Goal: Task Accomplishment & Management: Manage account settings

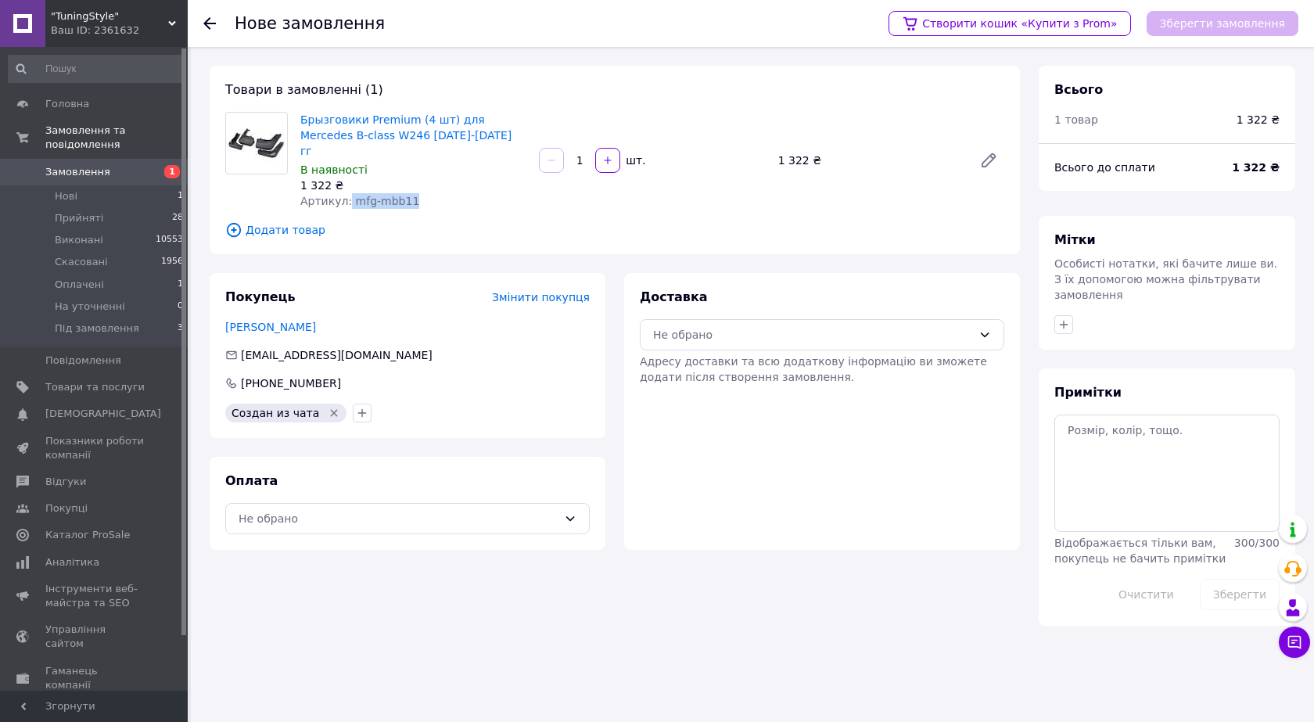
drag, startPoint x: 407, startPoint y: 179, endPoint x: 345, endPoint y: 180, distance: 61.8
click at [345, 193] on div "Артикул: mfg-mbb11" at bounding box center [413, 201] width 226 height 16
copy span "mfg-mbb11"
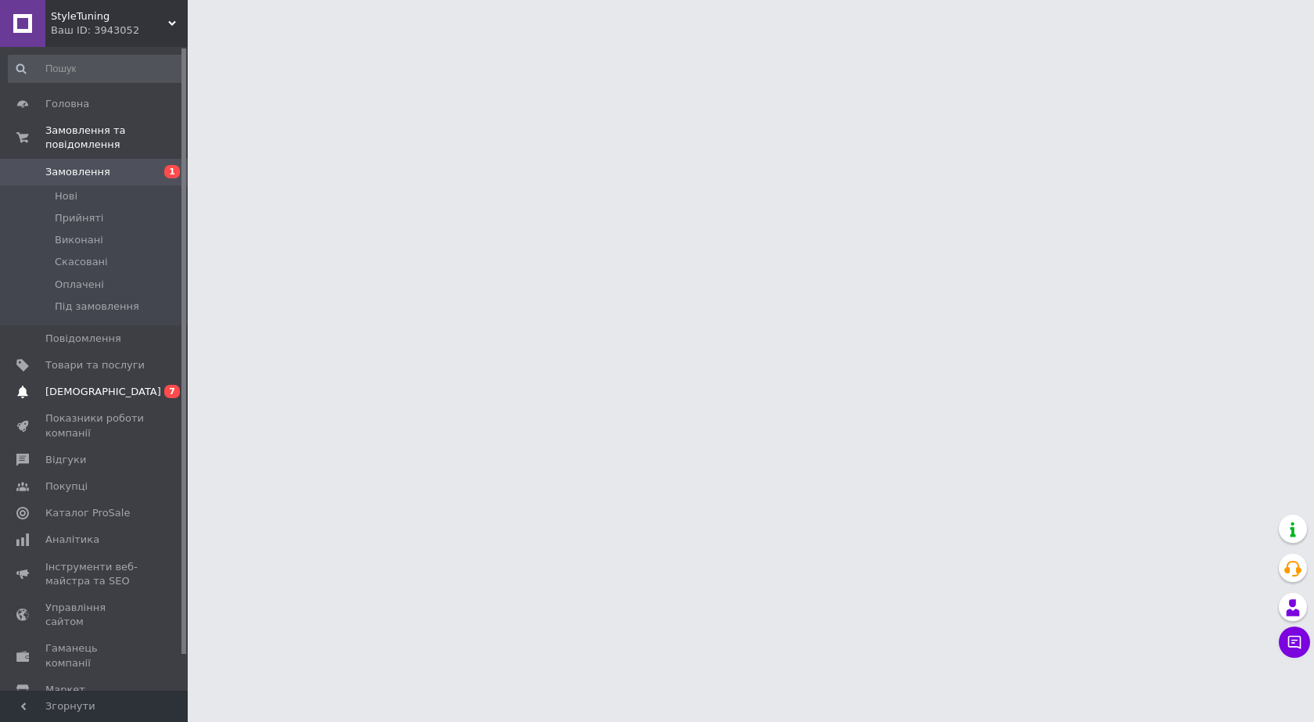
click at [92, 385] on span "[DEMOGRAPHIC_DATA]" at bounding box center [103, 392] width 116 height 14
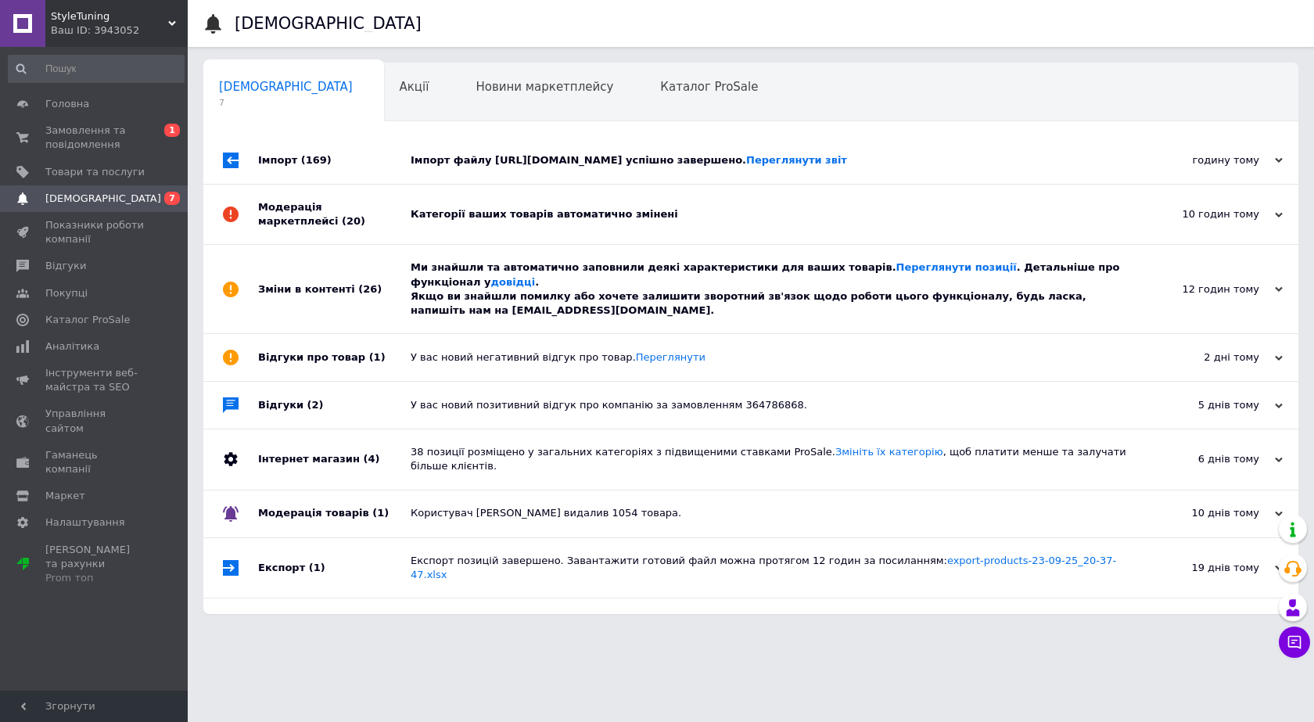
click at [444, 303] on div "Ми знайшли та автоматично заповнили деякі характеристики для ваших товарів. Пер…" at bounding box center [769, 288] width 716 height 57
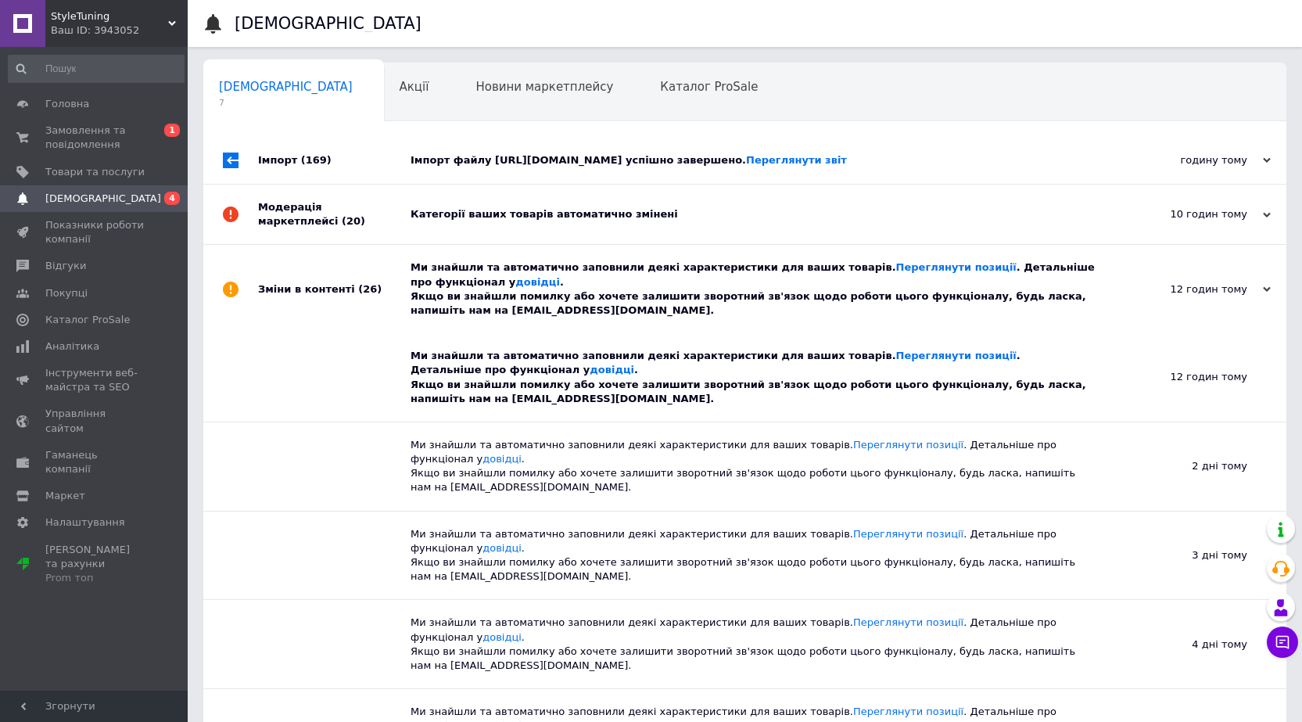
click at [469, 242] on div "Категорії ваших товарів автоматично змінені" at bounding box center [763, 214] width 704 height 59
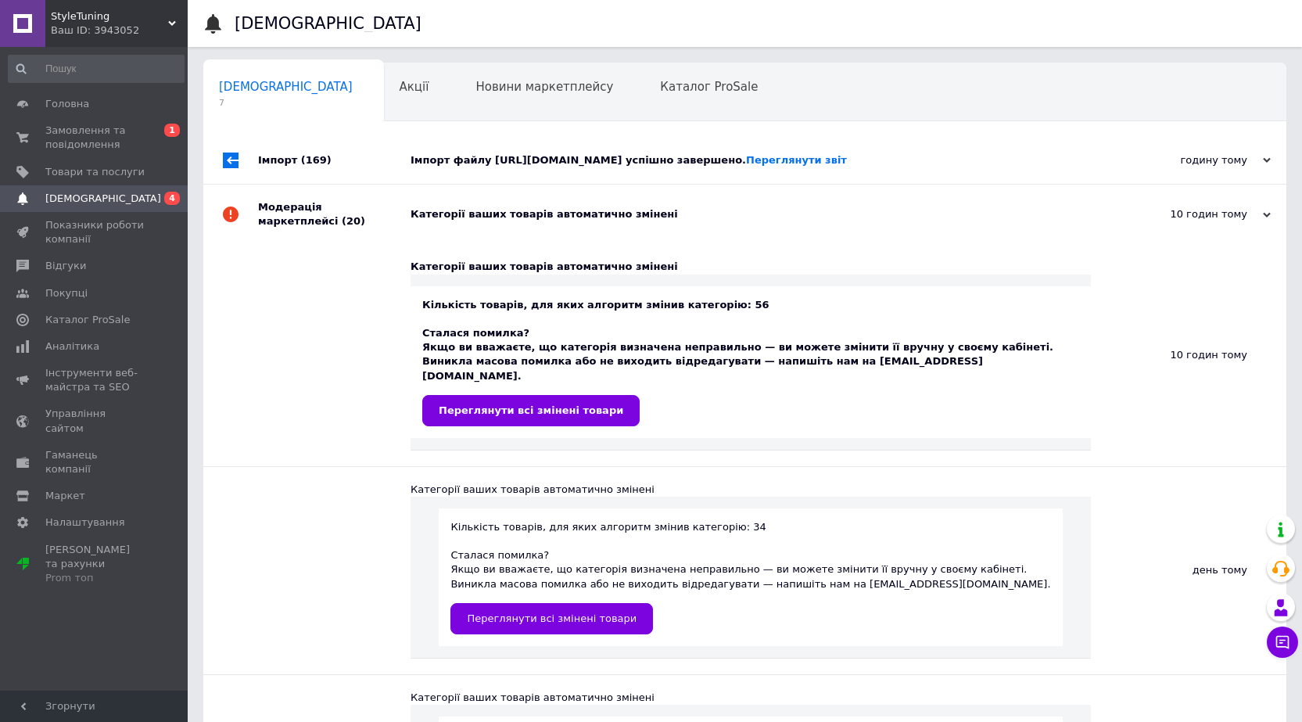
click at [518, 167] on div "Імпорт файлу https://prom.ddaudio.com.ua/uploads/prom/xml/6817516c-ab82-427f-9e…" at bounding box center [763, 160] width 704 height 14
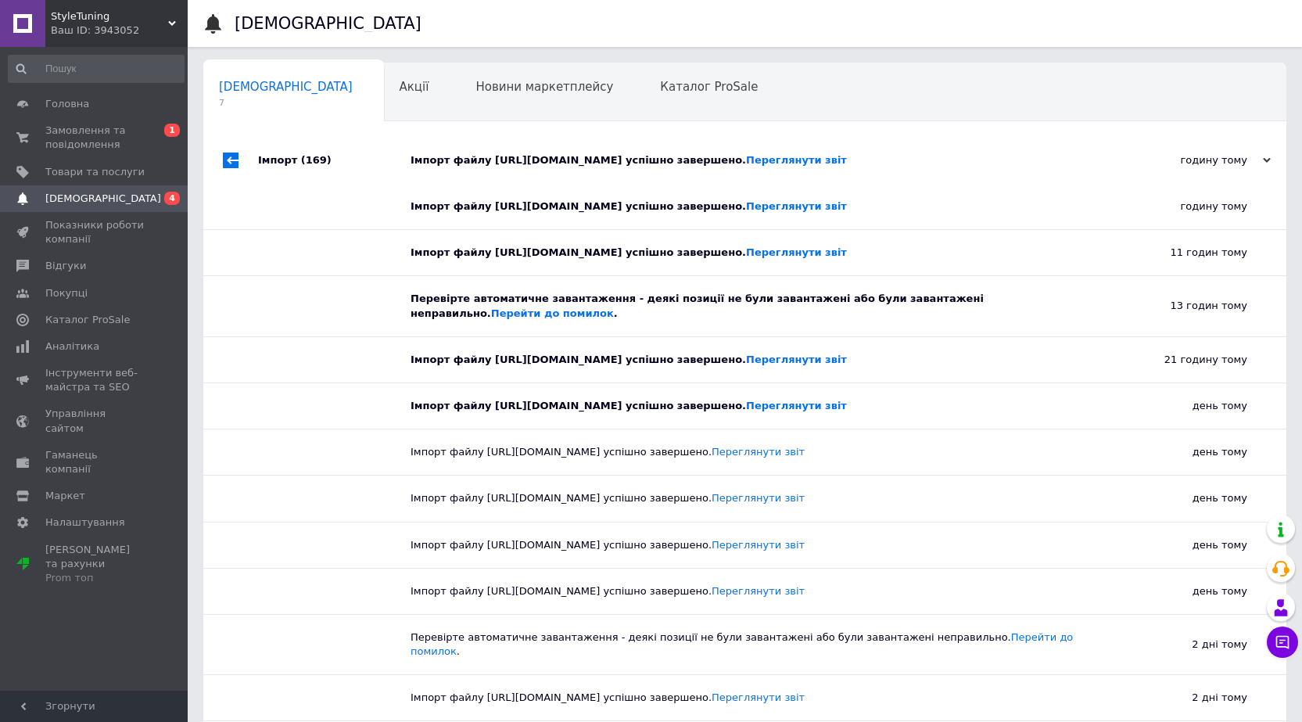
click at [531, 167] on div "Імпорт файлу https://prom.ddaudio.com.ua/uploads/prom/xml/6817516c-ab82-427f-9e…" at bounding box center [763, 160] width 704 height 14
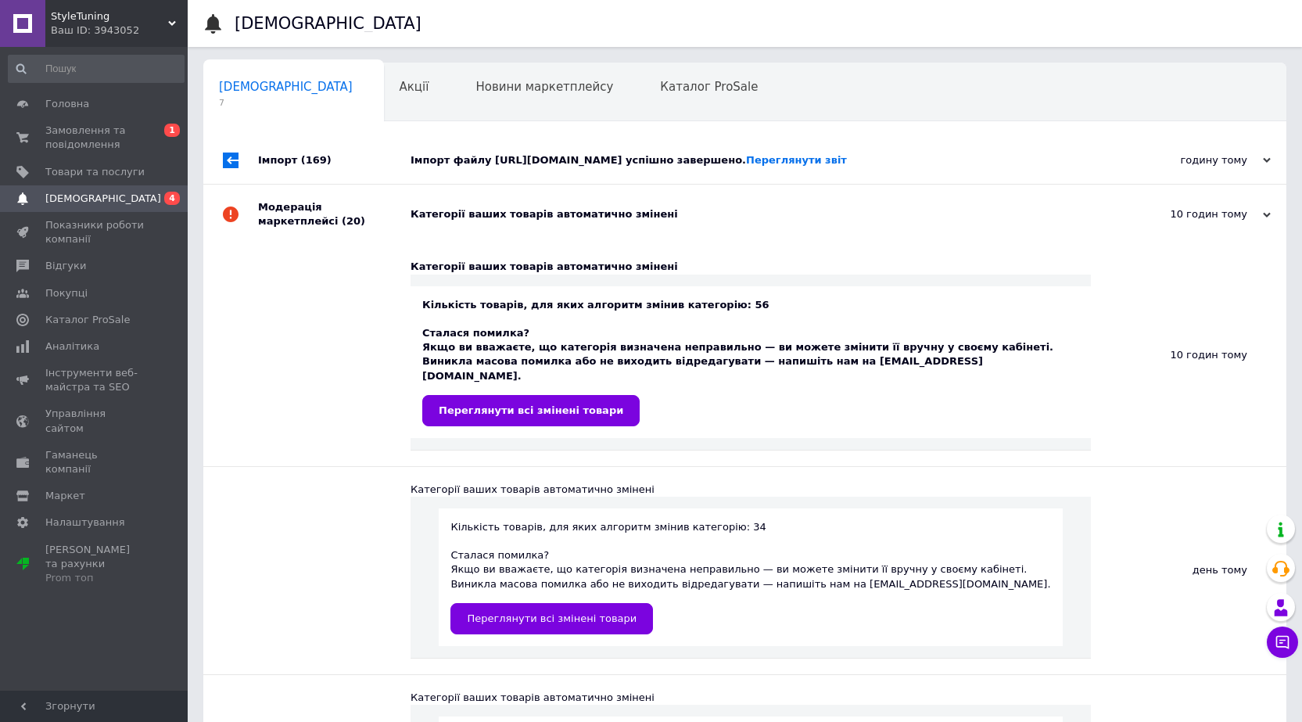
click at [538, 167] on div "Імпорт файлу https://prom.ddaudio.com.ua/uploads/prom/xml/6817516c-ab82-427f-9e…" at bounding box center [763, 160] width 704 height 14
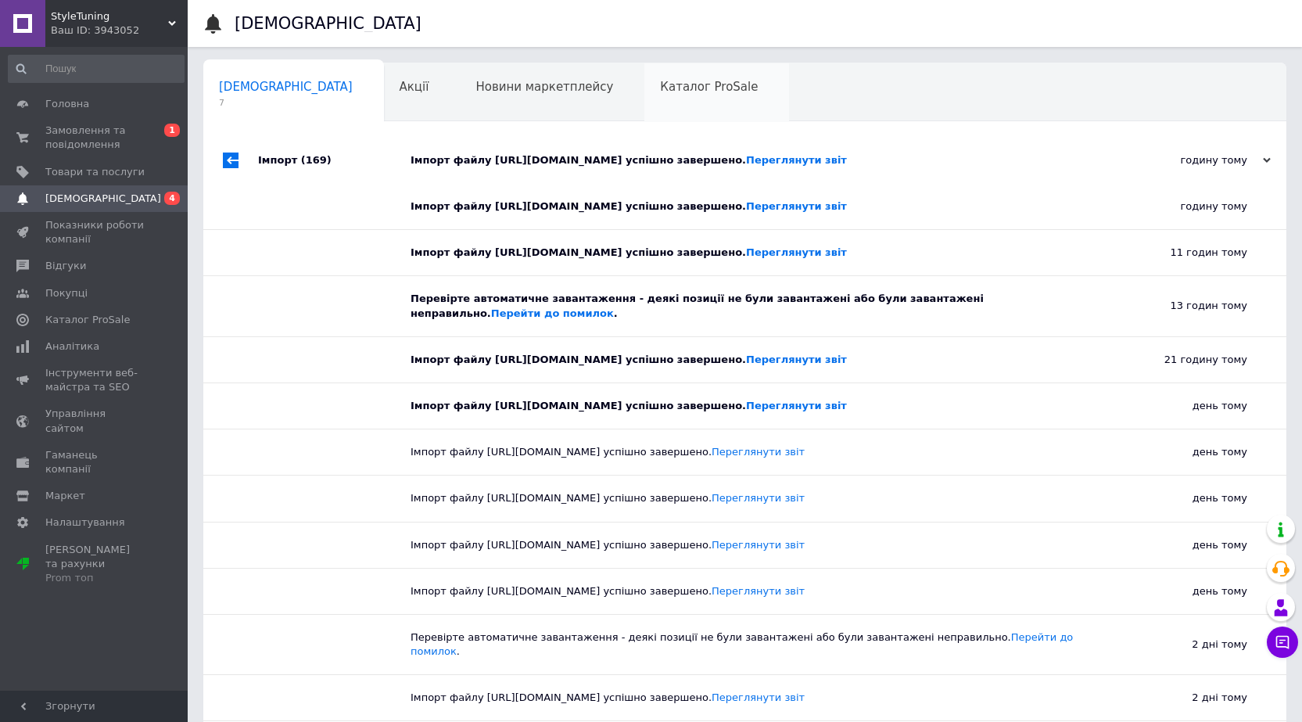
click at [660, 90] on span "Каталог ProSale" at bounding box center [709, 87] width 98 height 14
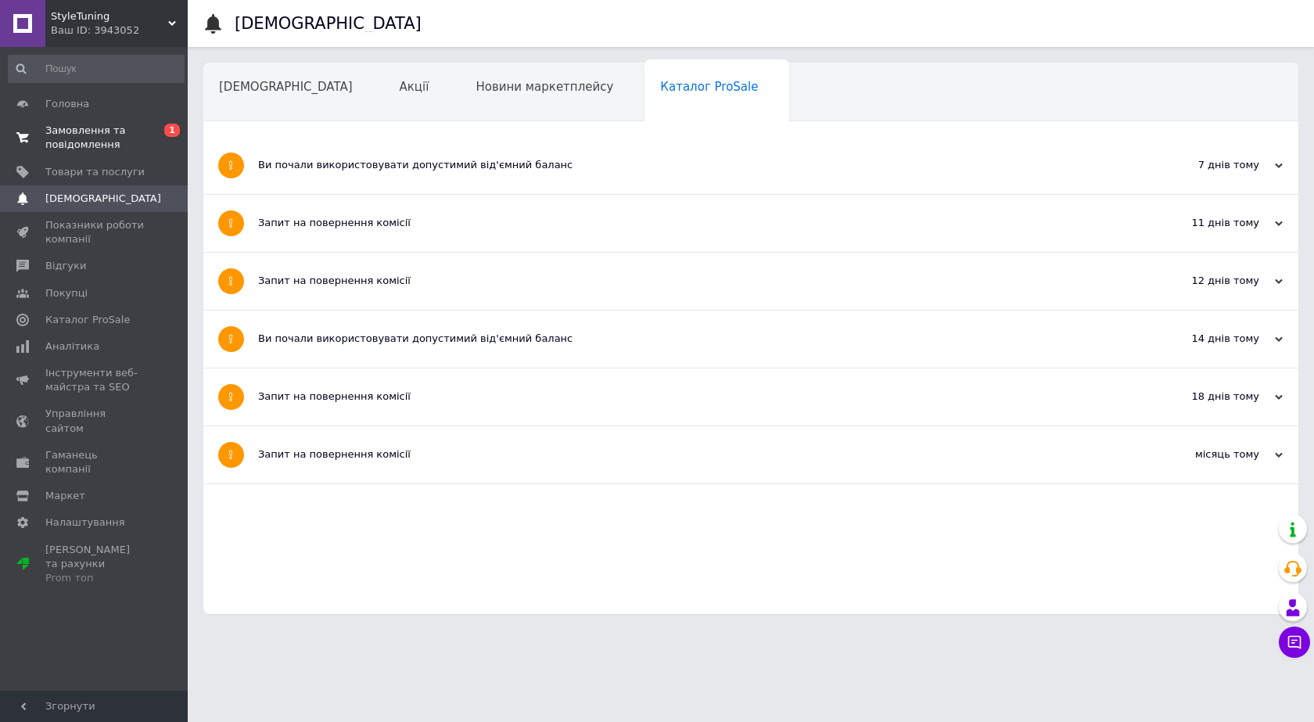
click at [84, 138] on span "Замовлення та повідомлення" at bounding box center [94, 138] width 99 height 28
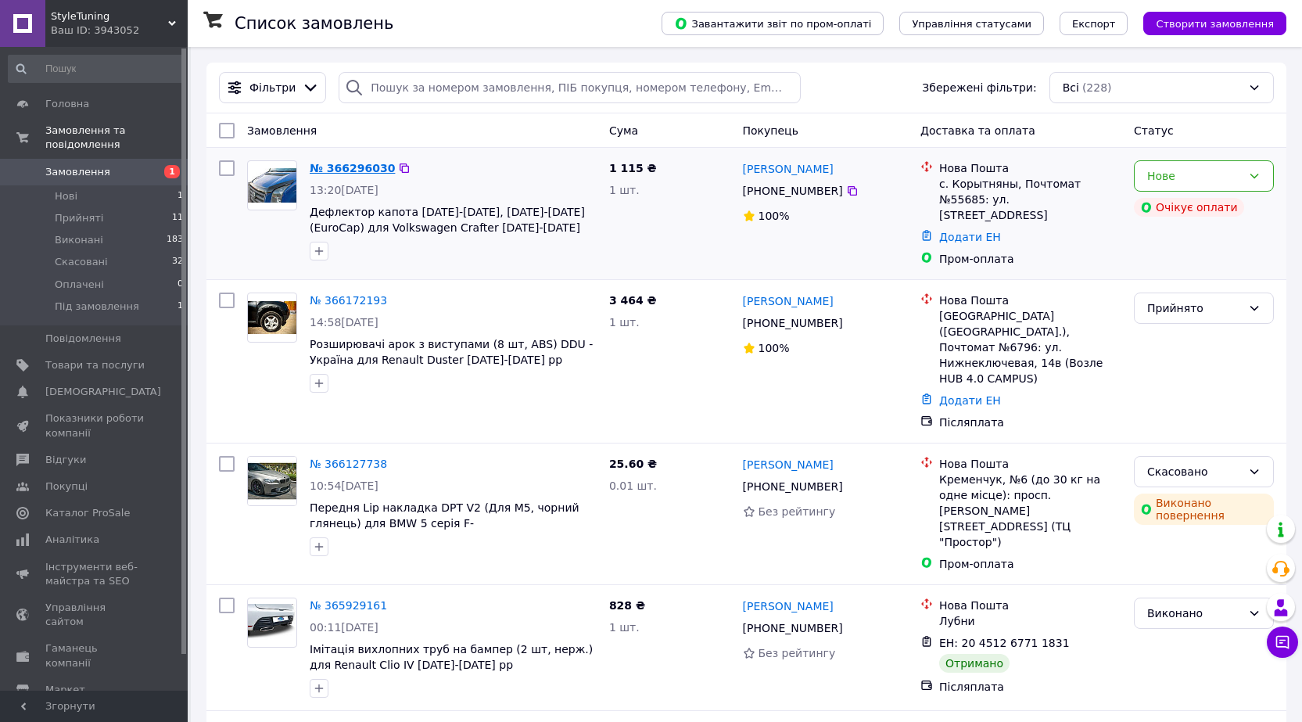
click at [355, 168] on link "№ 366296030" at bounding box center [352, 168] width 85 height 13
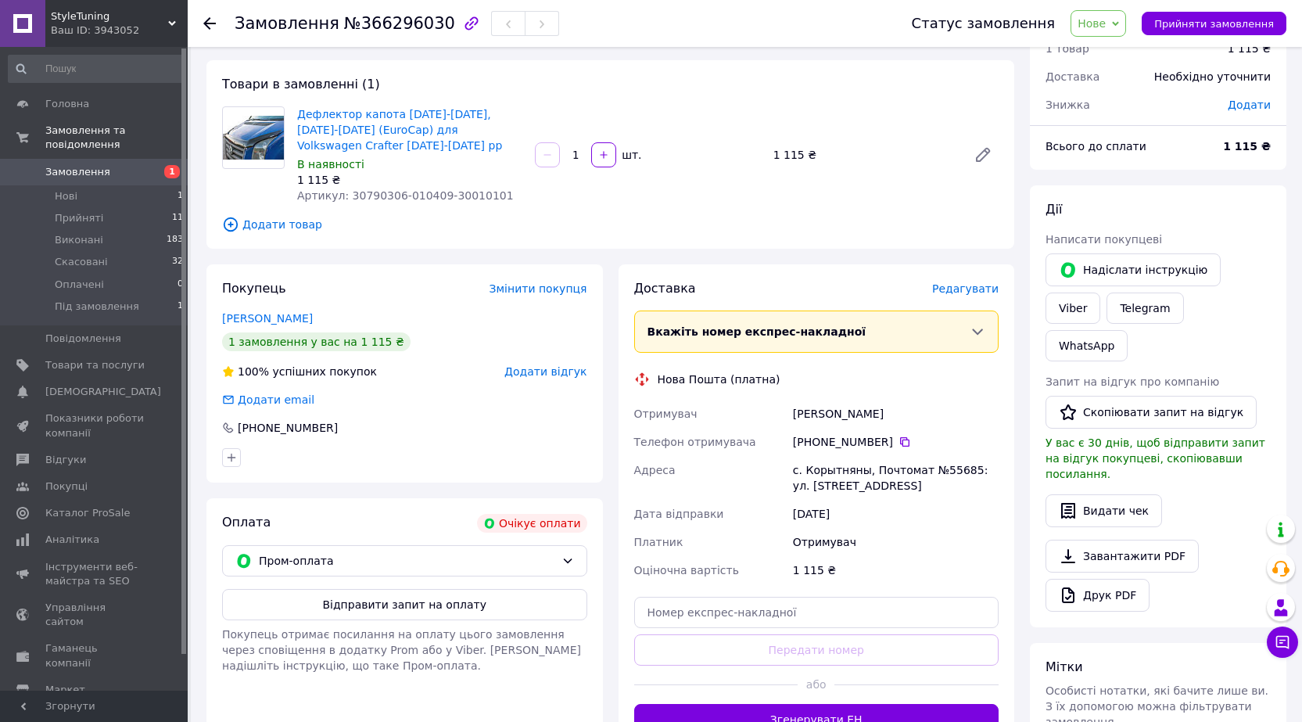
scroll to position [70, 0]
click at [565, 561] on icon at bounding box center [567, 559] width 13 height 13
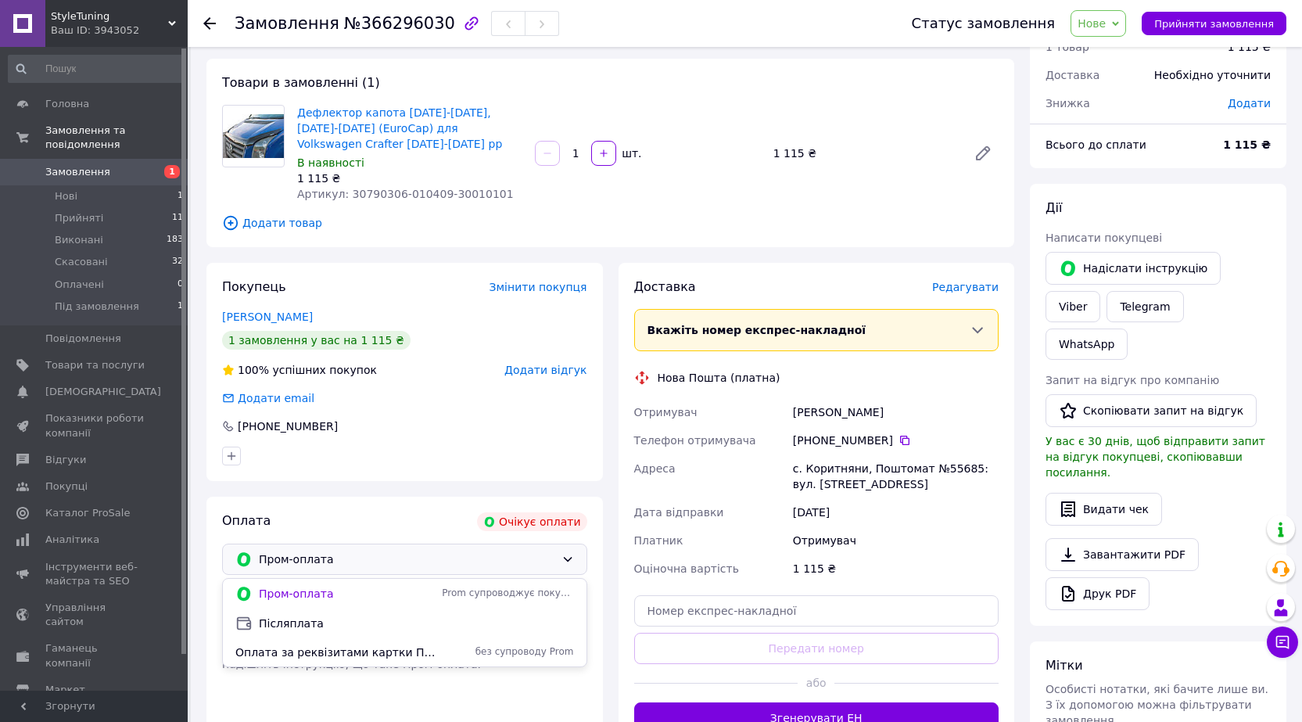
click at [308, 622] on span "Післяплата" at bounding box center [416, 623] width 315 height 16
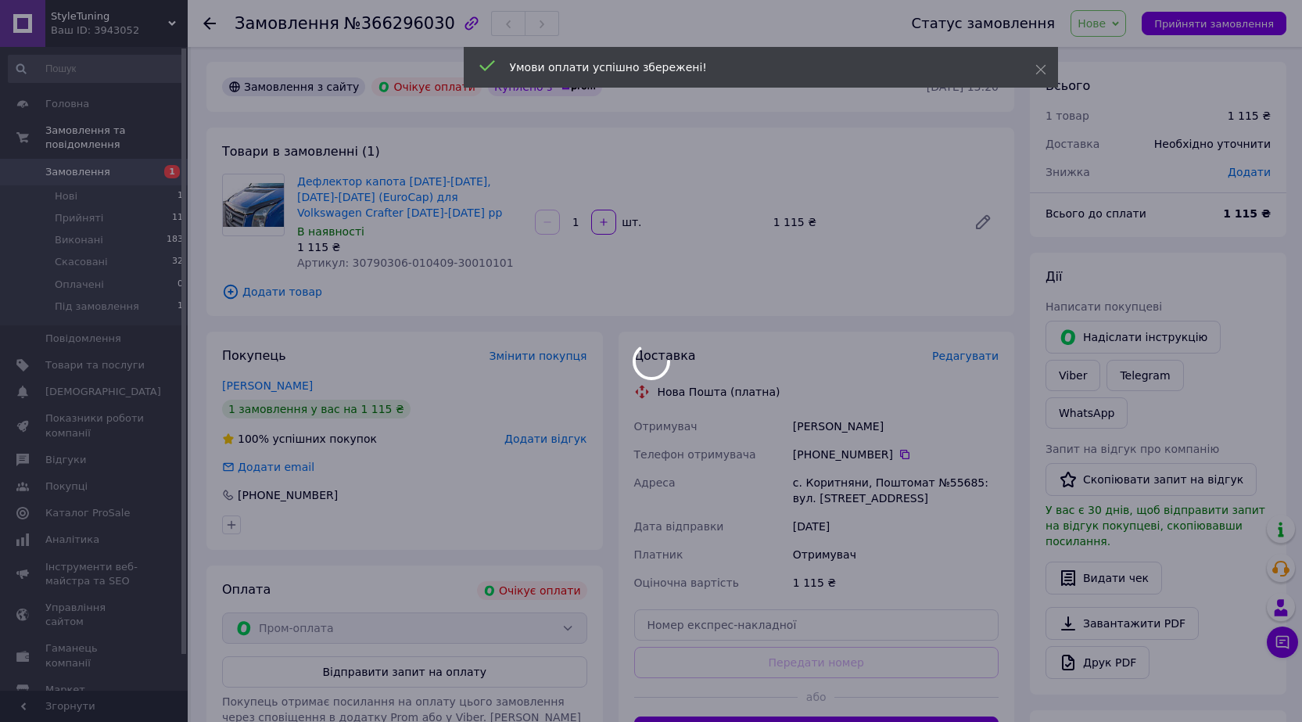
scroll to position [0, 0]
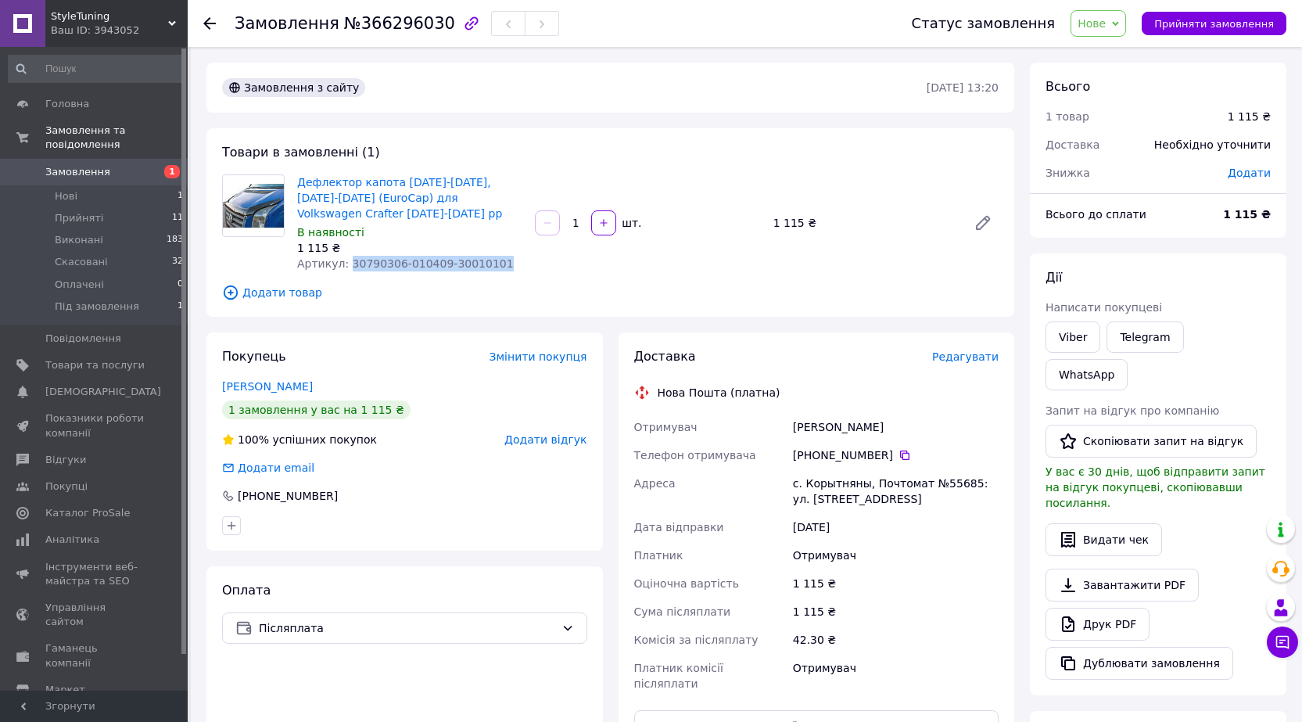
drag, startPoint x: 488, startPoint y: 264, endPoint x: 345, endPoint y: 257, distance: 143.2
click at [345, 257] on div "Артикул: 30790306-010409-30010101" at bounding box center [409, 264] width 225 height 16
copy span "30790306-010409-30010101"
click at [1067, 332] on link "Viber" at bounding box center [1073, 336] width 55 height 31
click at [425, 195] on link "Дефлектор капота [DATE]-[DATE], [DATE]-[DATE] (EuroCap) для Volkswagen Crafter …" at bounding box center [399, 198] width 205 height 44
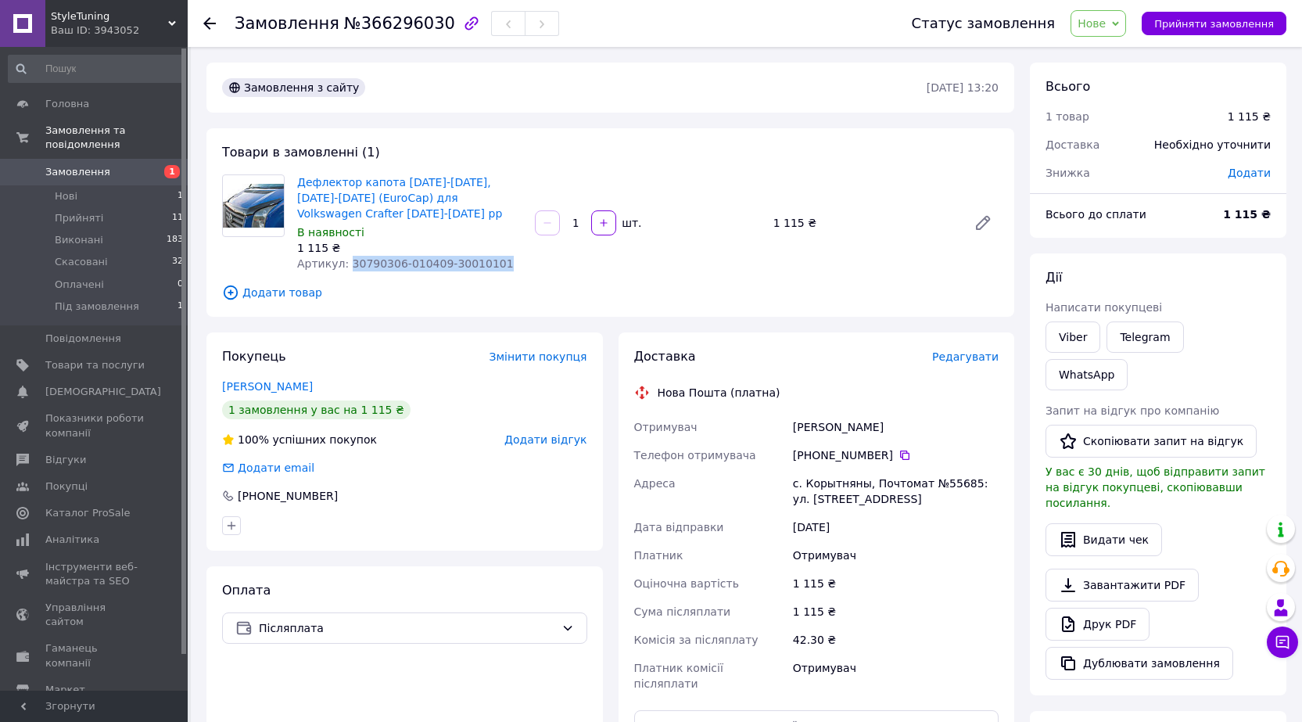
drag, startPoint x: 881, startPoint y: 453, endPoint x: 821, endPoint y: 450, distance: 60.3
click at [821, 450] on div "[PHONE_NUMBER]" at bounding box center [896, 455] width 206 height 16
copy div "95 359 93 40"
drag, startPoint x: 908, startPoint y: 421, endPoint x: 792, endPoint y: 429, distance: 115.9
click at [790, 432] on div "Жденьовський Василь" at bounding box center [896, 427] width 212 height 28
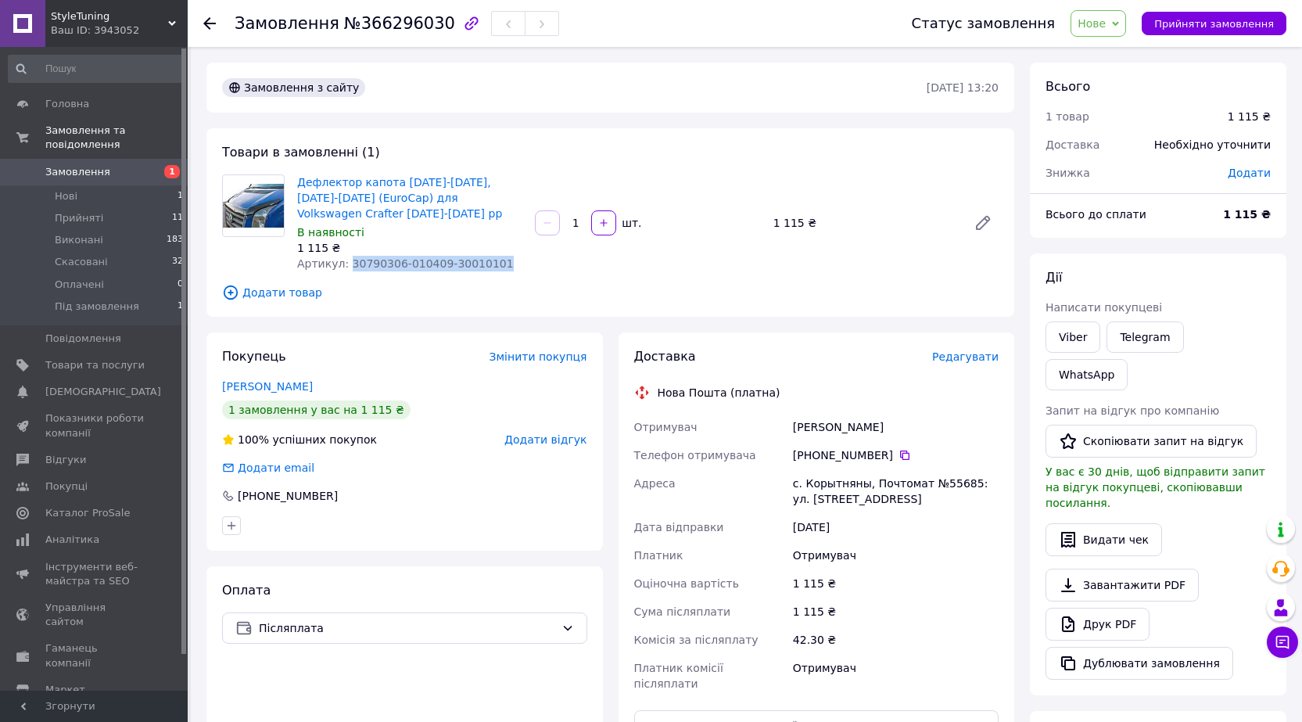
copy div "Жденьовський Василь"
click at [808, 479] on div "с. Корытняны, Почтомат №55685: ул. [STREET_ADDRESS]" at bounding box center [896, 491] width 212 height 44
copy div "Корытняны"
click at [1292, 647] on button "Чат з покупцем" at bounding box center [1282, 641] width 31 height 31
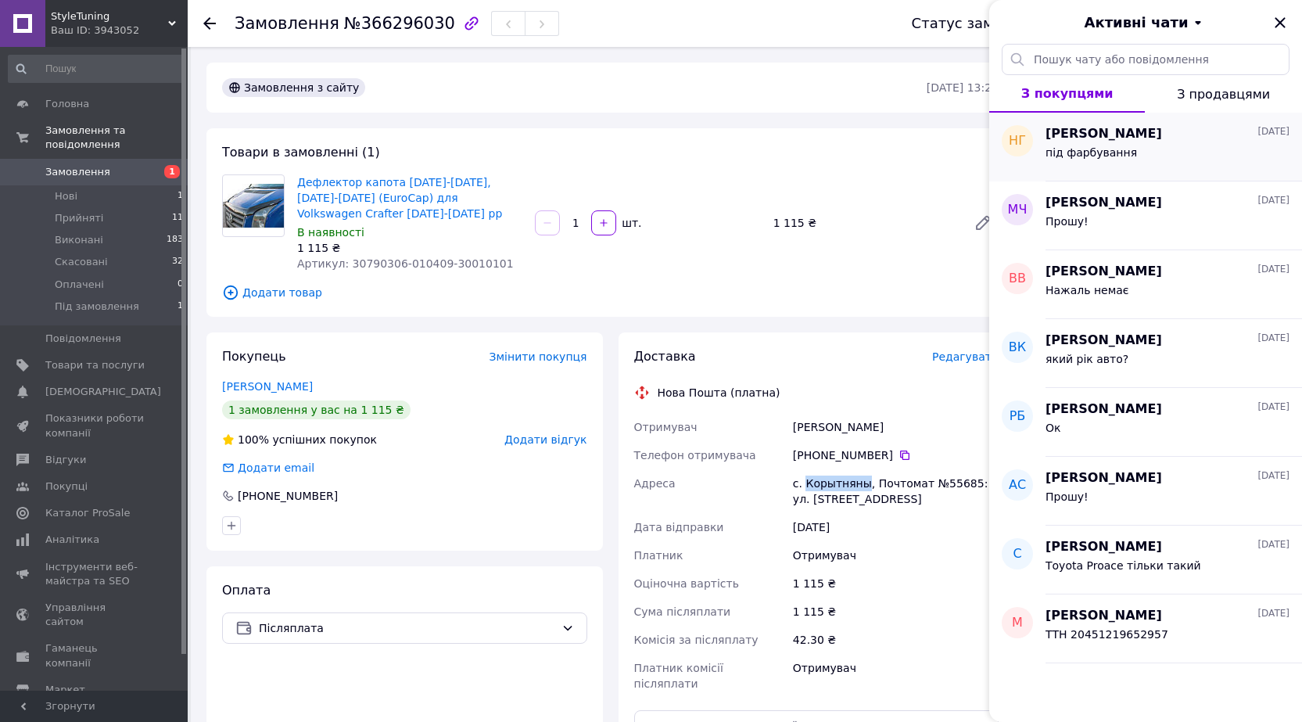
click at [1116, 156] on span "під фарбування" at bounding box center [1091, 152] width 91 height 13
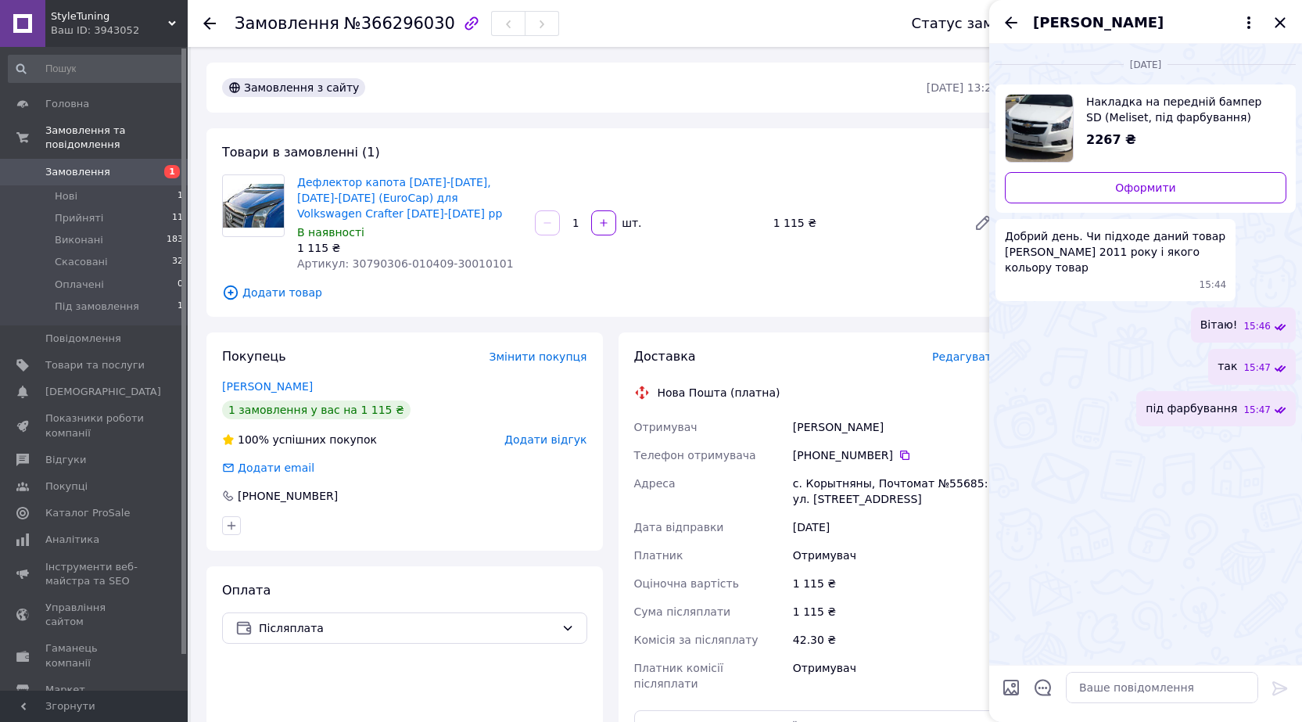
click at [163, 13] on span "StyleTuning" at bounding box center [109, 16] width 117 height 14
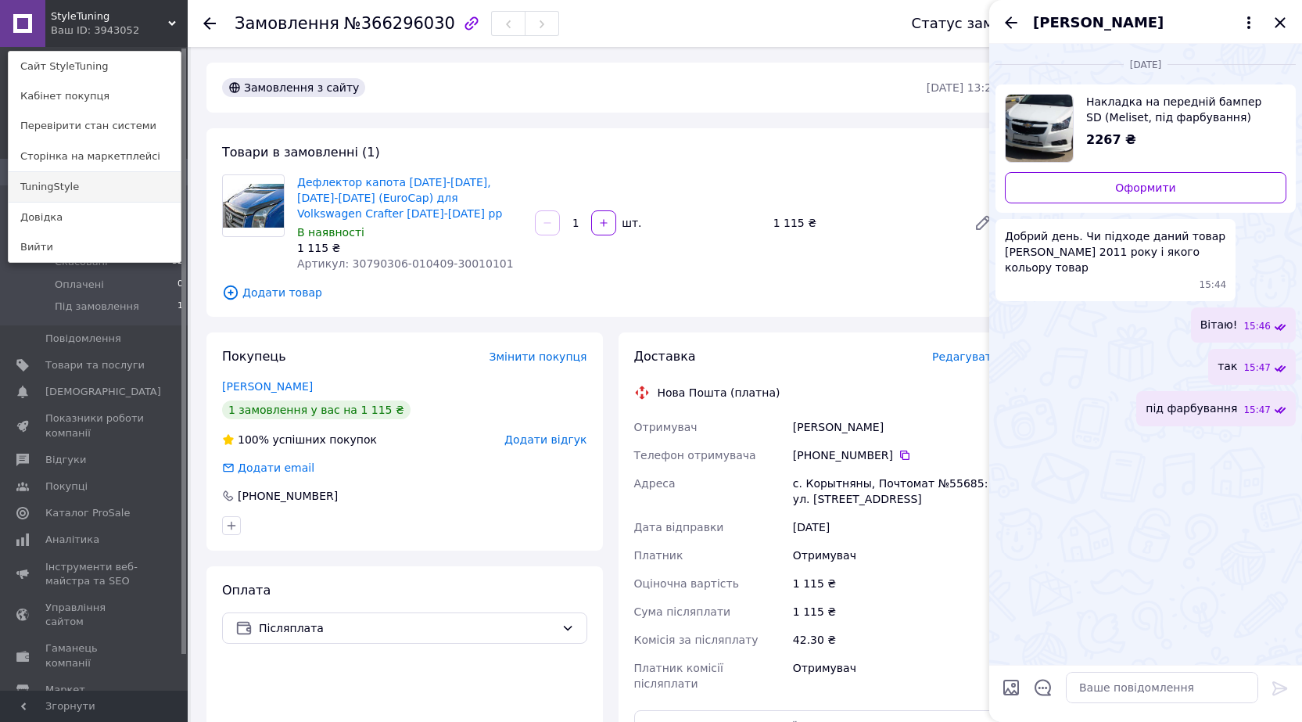
click at [48, 192] on link "TuningStyle" at bounding box center [95, 187] width 172 height 30
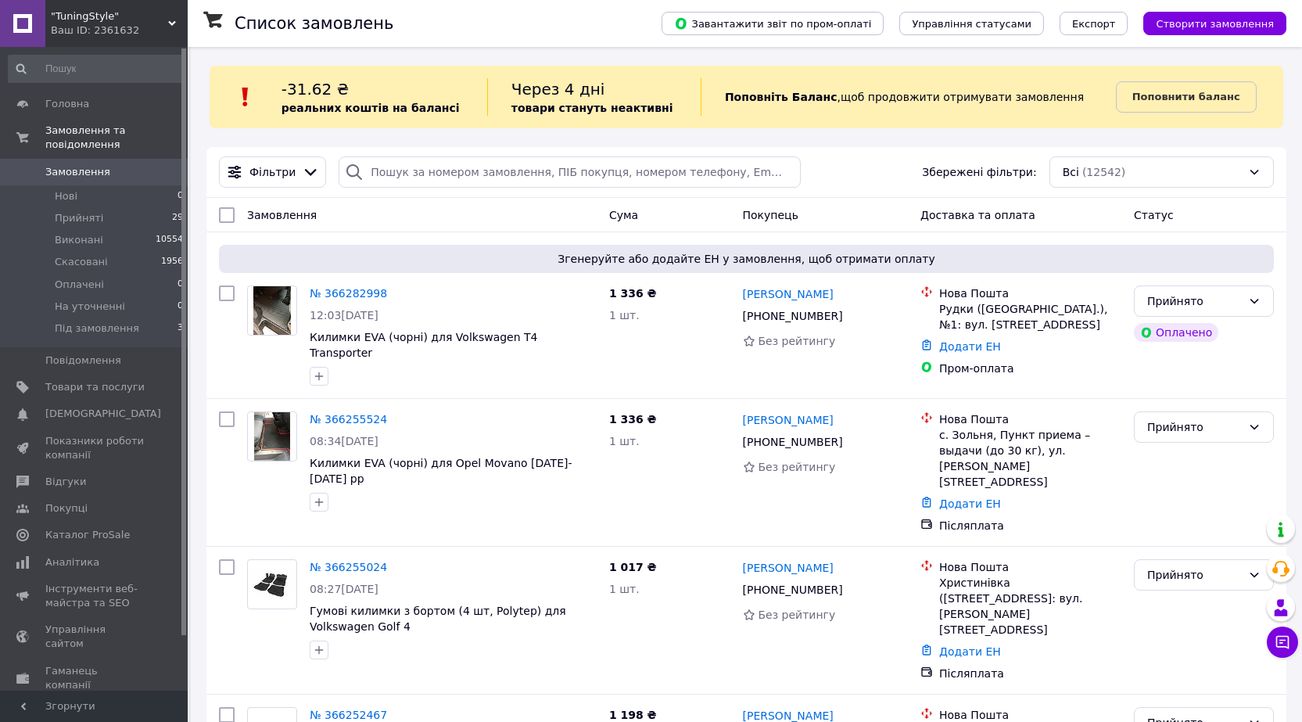
click at [169, 22] on icon at bounding box center [172, 24] width 8 height 8
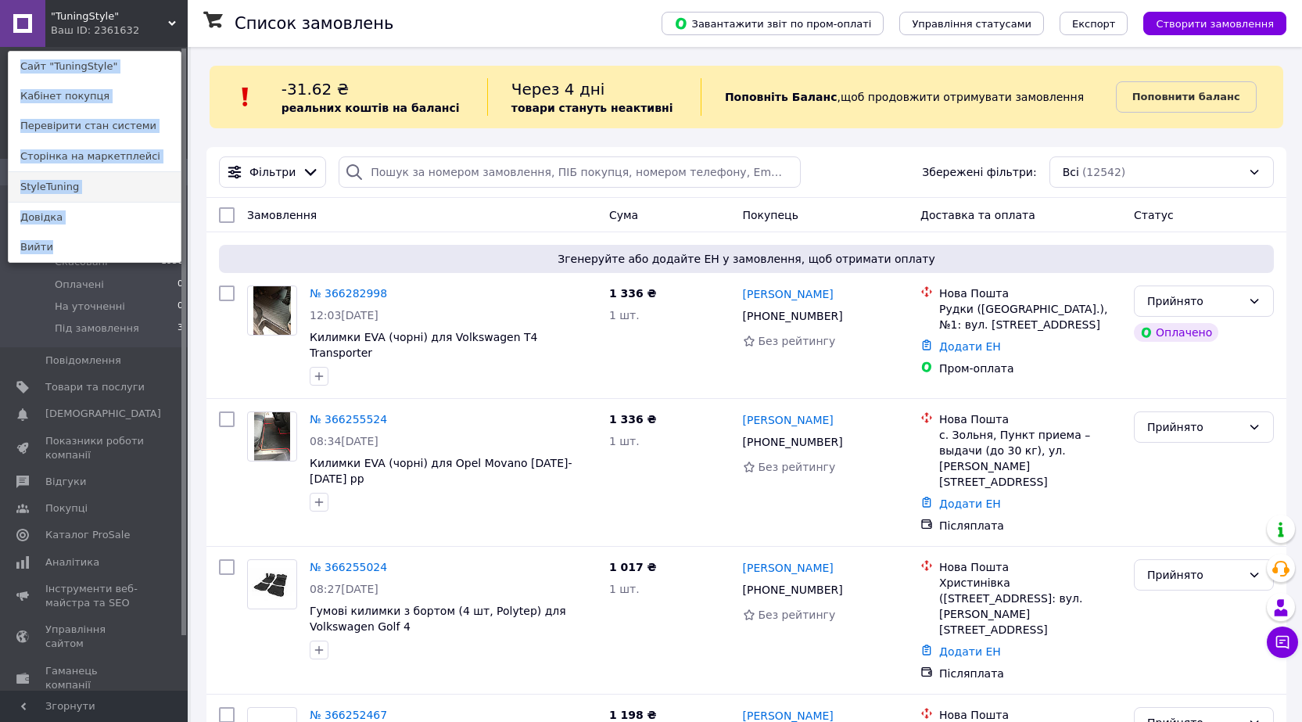
click at [56, 186] on link "StyleTuning" at bounding box center [95, 187] width 172 height 30
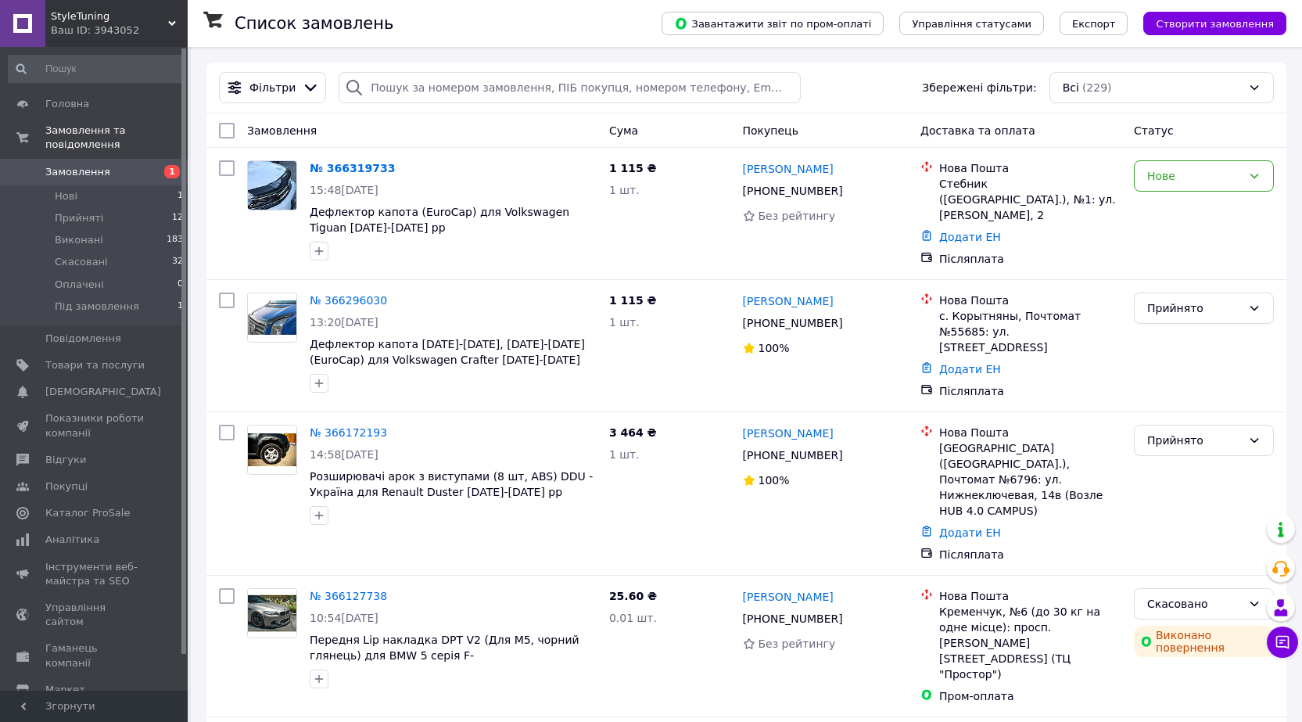
click at [352, 164] on link "№ 366319733" at bounding box center [352, 168] width 85 height 13
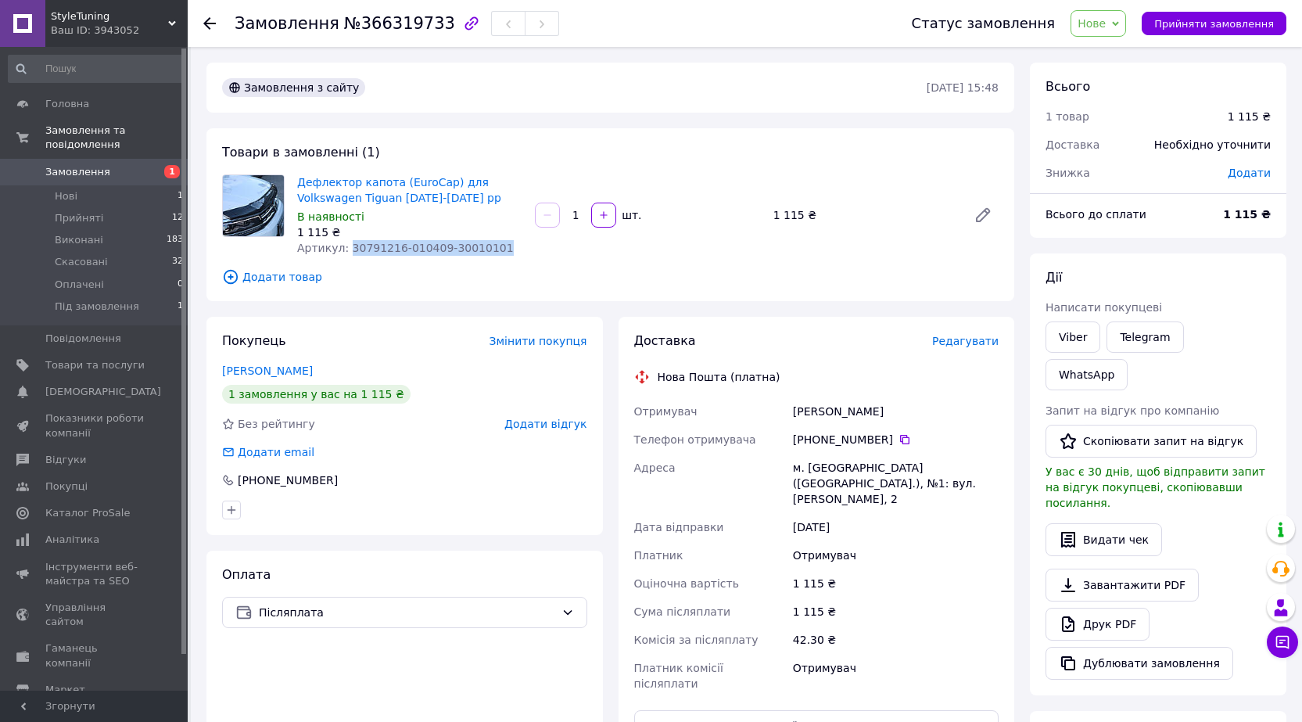
drag, startPoint x: 467, startPoint y: 245, endPoint x: 343, endPoint y: 246, distance: 124.3
click at [343, 246] on div "Артикул: 30791216-010409-30010101" at bounding box center [409, 248] width 225 height 16
copy span "30791216-010409-30010101"
click at [1066, 334] on link "Viber" at bounding box center [1073, 336] width 55 height 31
click at [431, 185] on link "Дефлектор капота (EuroCap) для Volkswagen Tiguan [DATE]-[DATE] рр" at bounding box center [399, 190] width 204 height 28
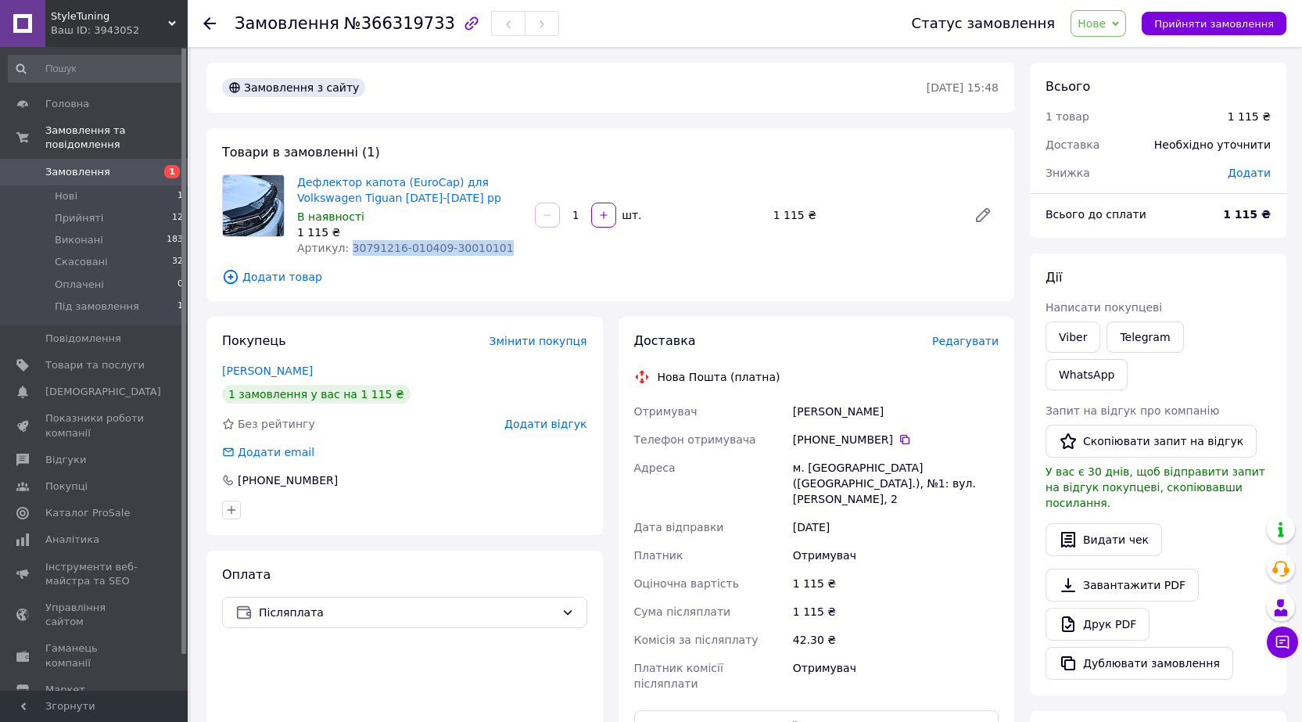
drag, startPoint x: 884, startPoint y: 436, endPoint x: 823, endPoint y: 438, distance: 61.8
click at [823, 438] on div "[PHONE_NUMBER]" at bounding box center [896, 440] width 206 height 16
copy div "67 943 97 80"
drag, startPoint x: 838, startPoint y: 411, endPoint x: 789, endPoint y: 411, distance: 49.3
click at [790, 411] on div "[PERSON_NAME]" at bounding box center [896, 411] width 212 height 28
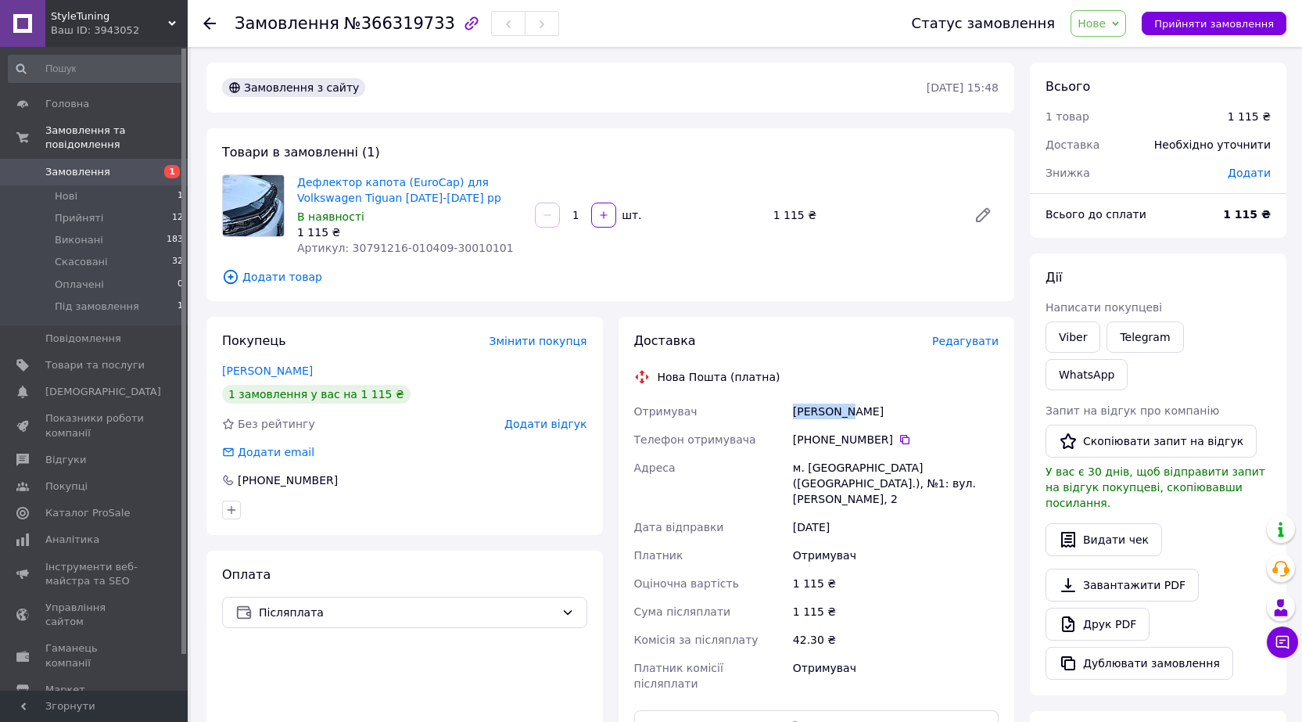
copy div "[PERSON_NAME]"
click at [812, 464] on div "м. [GEOGRAPHIC_DATA] ([GEOGRAPHIC_DATA].), №1: вул. [PERSON_NAME], 2" at bounding box center [896, 483] width 212 height 59
copy div "Стебник"
